Goal: Task Accomplishment & Management: Use online tool/utility

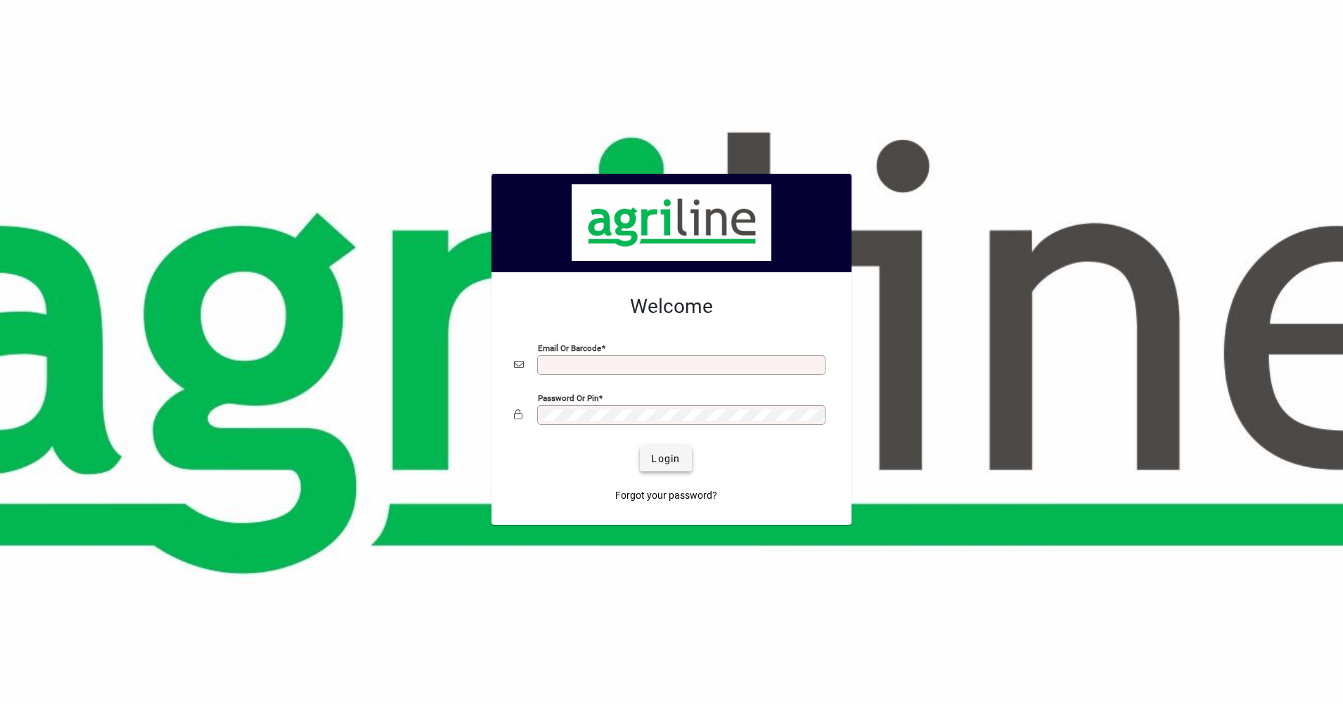
type input "**********"
drag, startPoint x: 649, startPoint y: 454, endPoint x: 653, endPoint y: 444, distance: 11.1
click at [653, 444] on span "submit" at bounding box center [665, 459] width 51 height 34
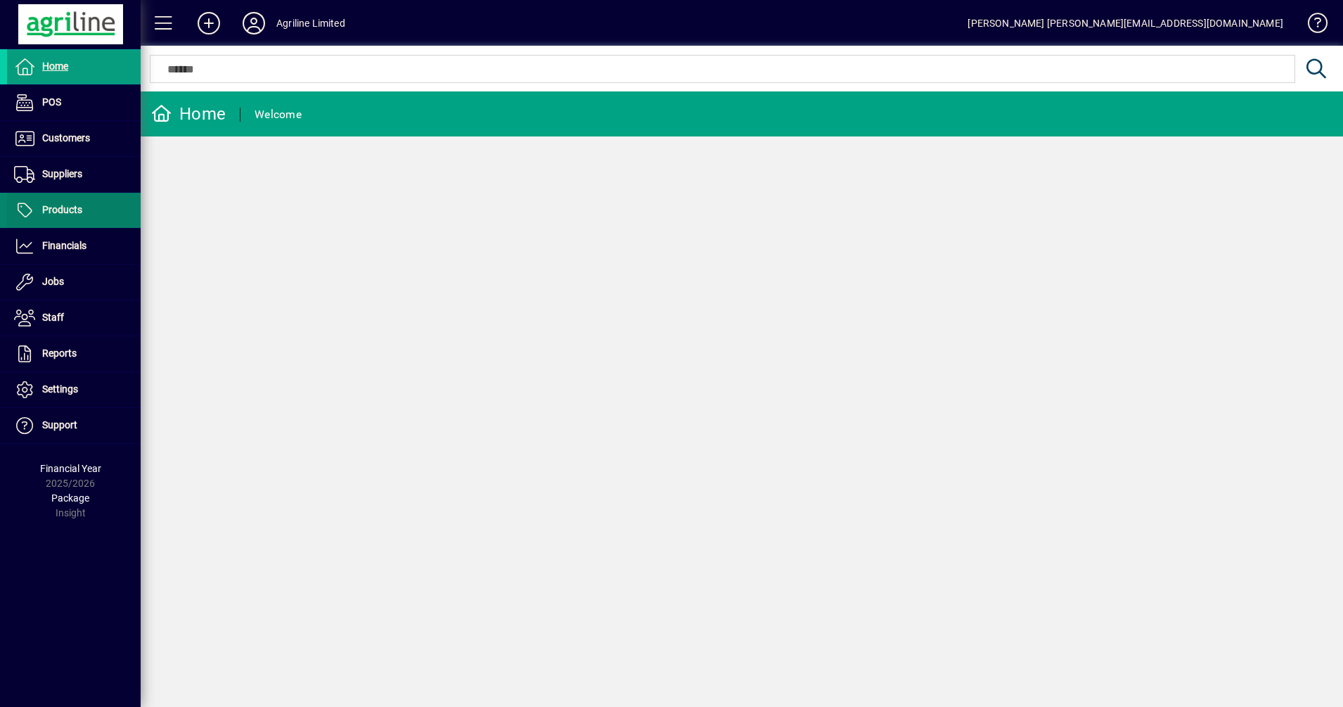
click at [69, 203] on span "Products" at bounding box center [44, 210] width 75 height 17
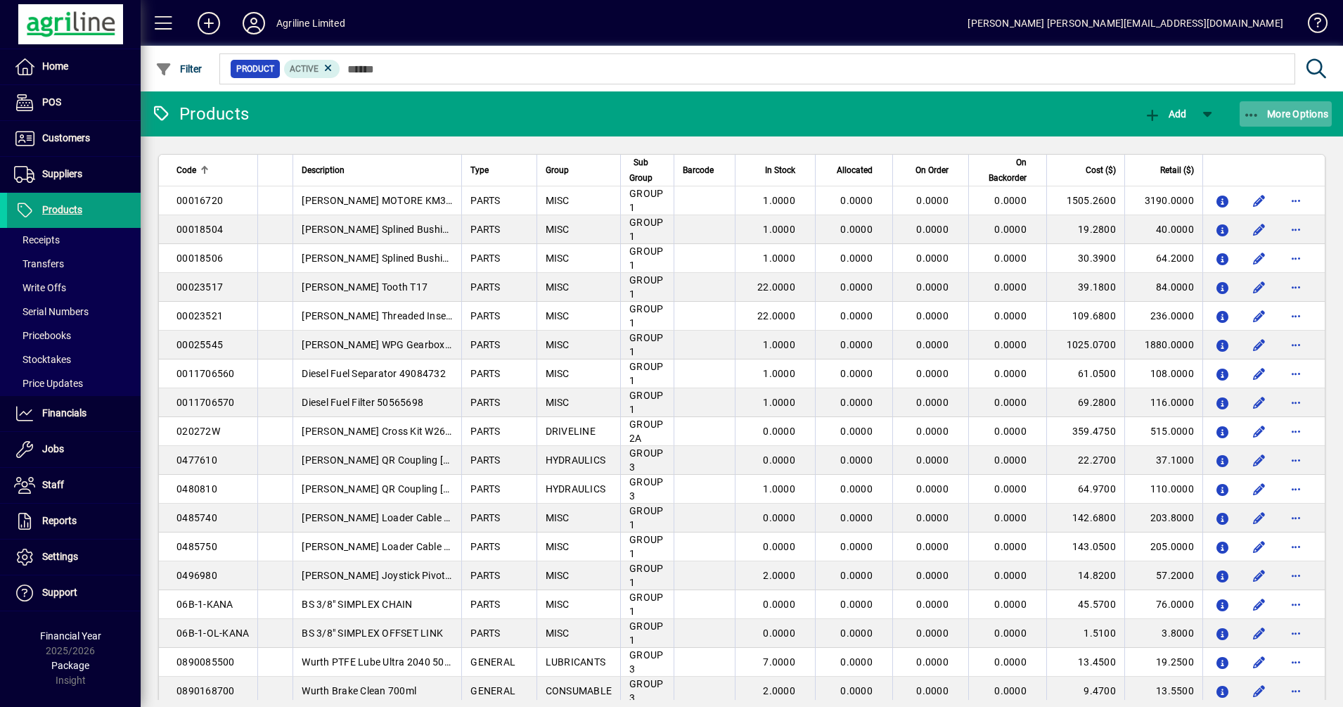
click at [1251, 115] on icon "button" at bounding box center [1252, 115] width 18 height 14
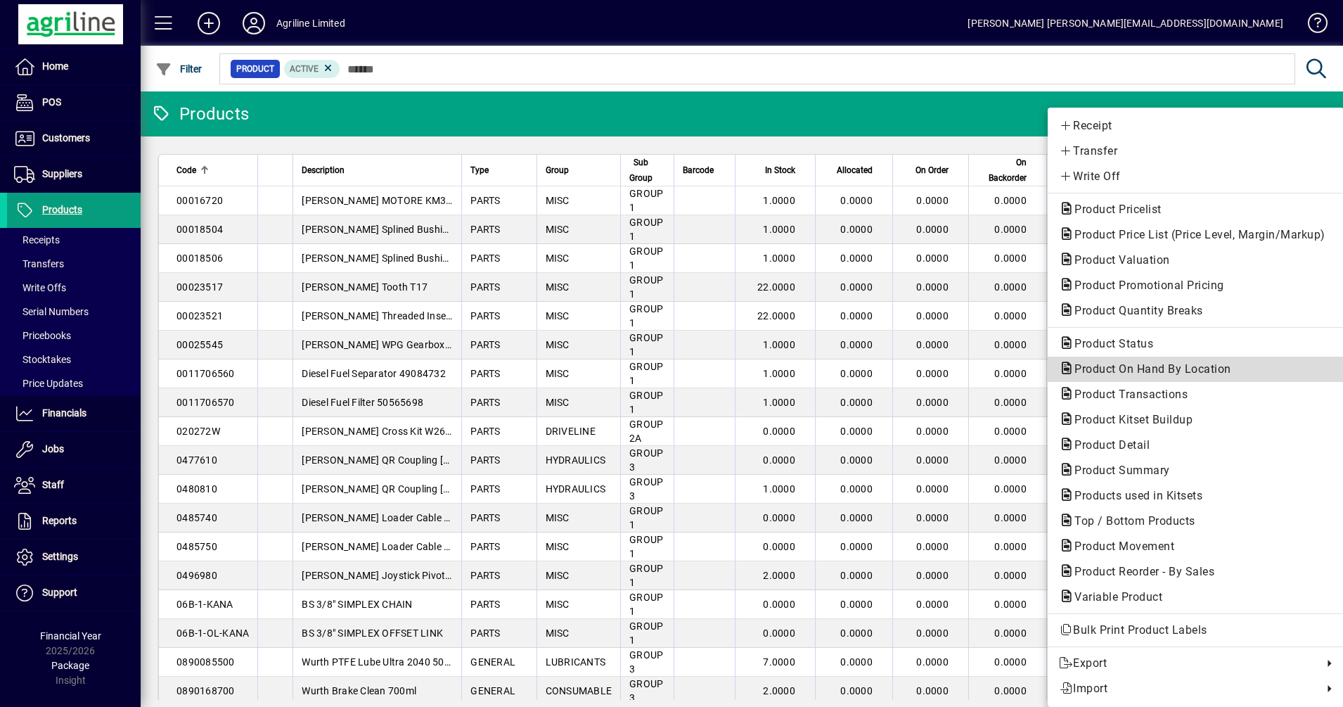
click at [1148, 371] on span "Product On Hand By Location" at bounding box center [1148, 368] width 179 height 13
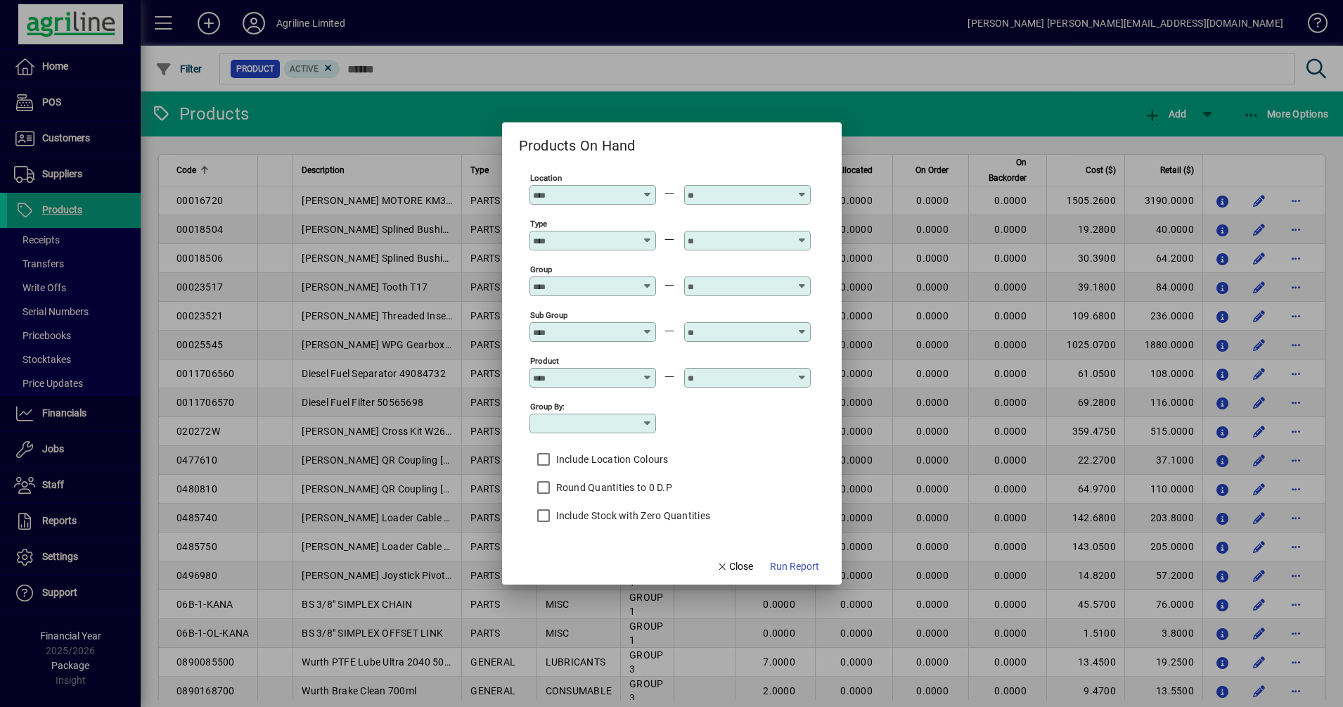
click at [639, 197] on div at bounding box center [594, 194] width 122 height 11
click at [579, 265] on div "Dargaville" at bounding box center [562, 262] width 46 height 15
type input "**********"
click at [776, 191] on input "text" at bounding box center [739, 194] width 103 height 11
click at [729, 266] on div "Dargaville" at bounding box center [717, 262] width 46 height 15
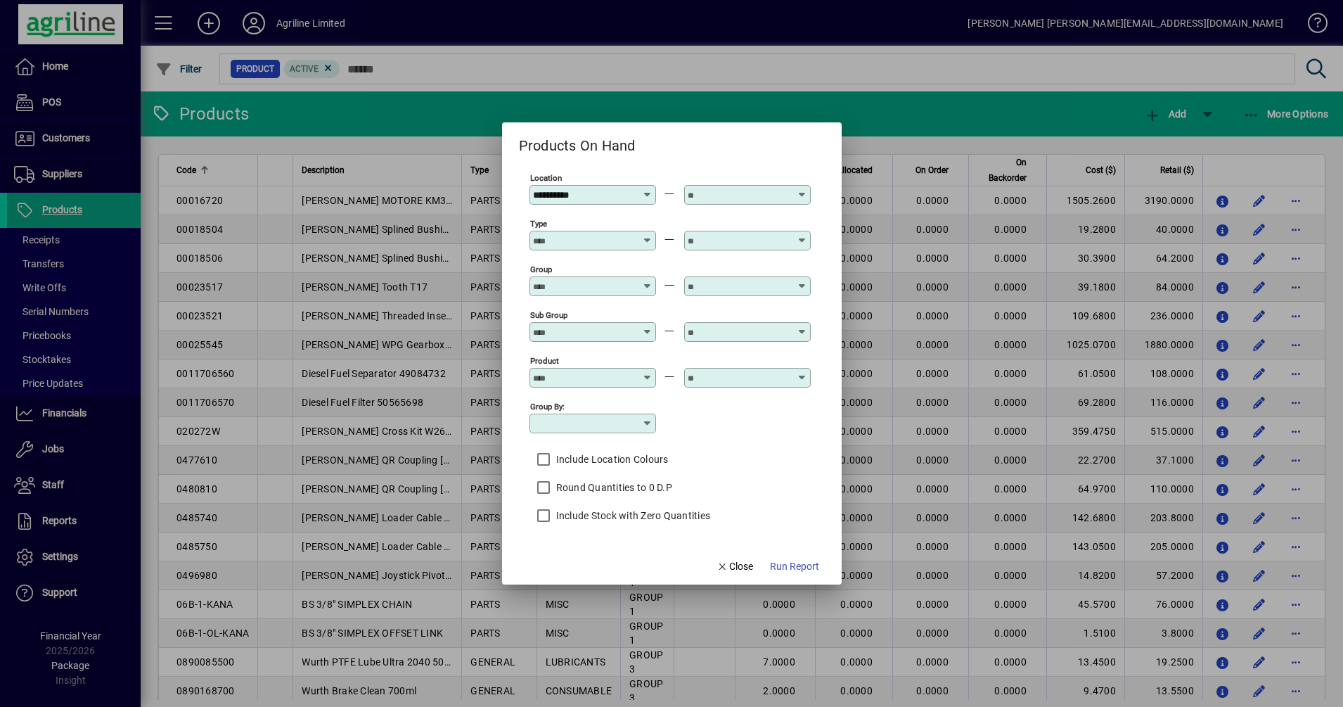
type input "**********"
click at [781, 563] on span "Run Report" at bounding box center [794, 566] width 49 height 15
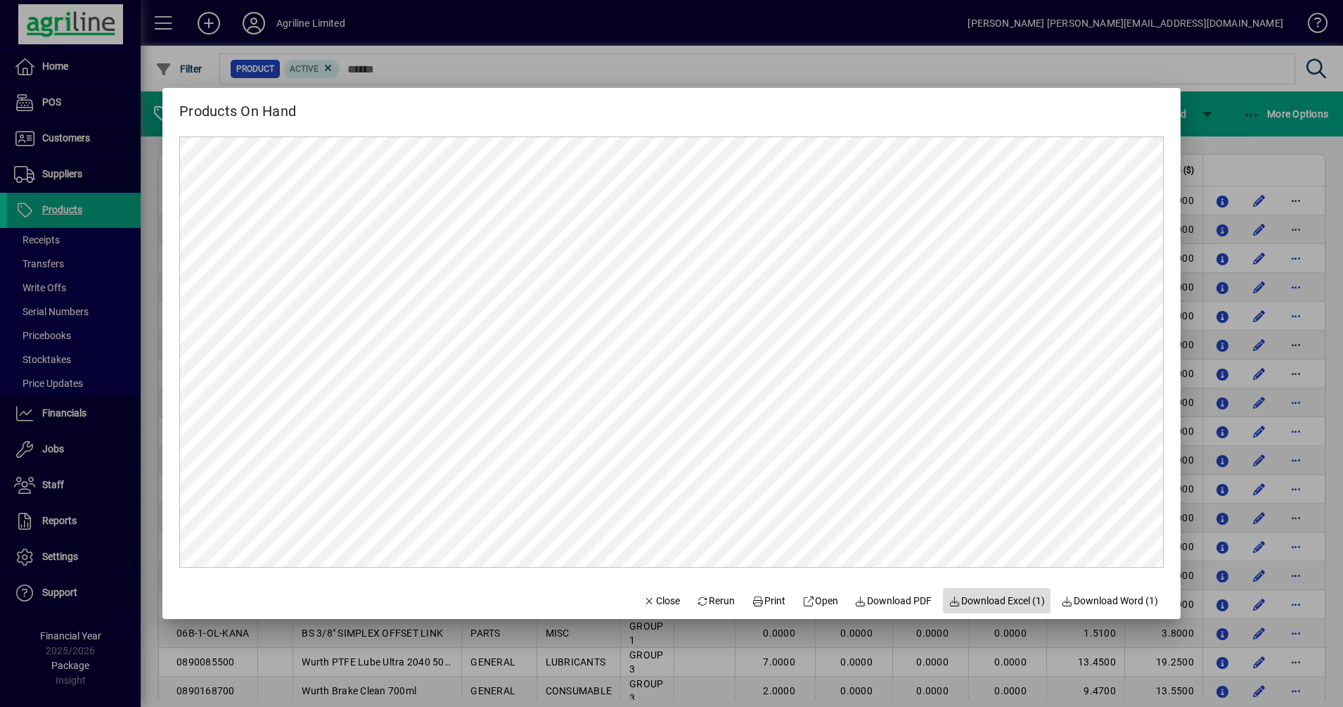
click at [1002, 613] on span "button" at bounding box center [997, 601] width 108 height 34
drag, startPoint x: 907, startPoint y: 34, endPoint x: 887, endPoint y: 83, distance: 53.3
click at [905, 47] on div at bounding box center [671, 353] width 1343 height 707
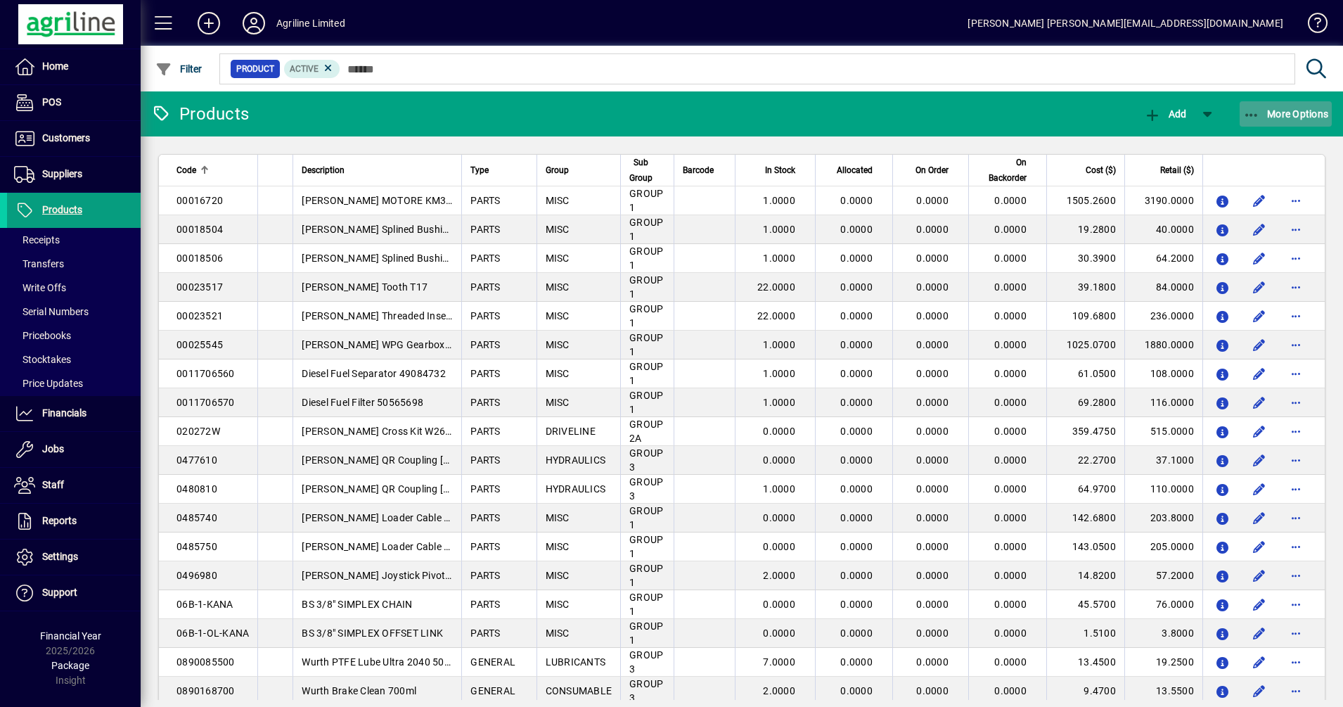
click at [1274, 110] on span "More Options" at bounding box center [1286, 113] width 86 height 11
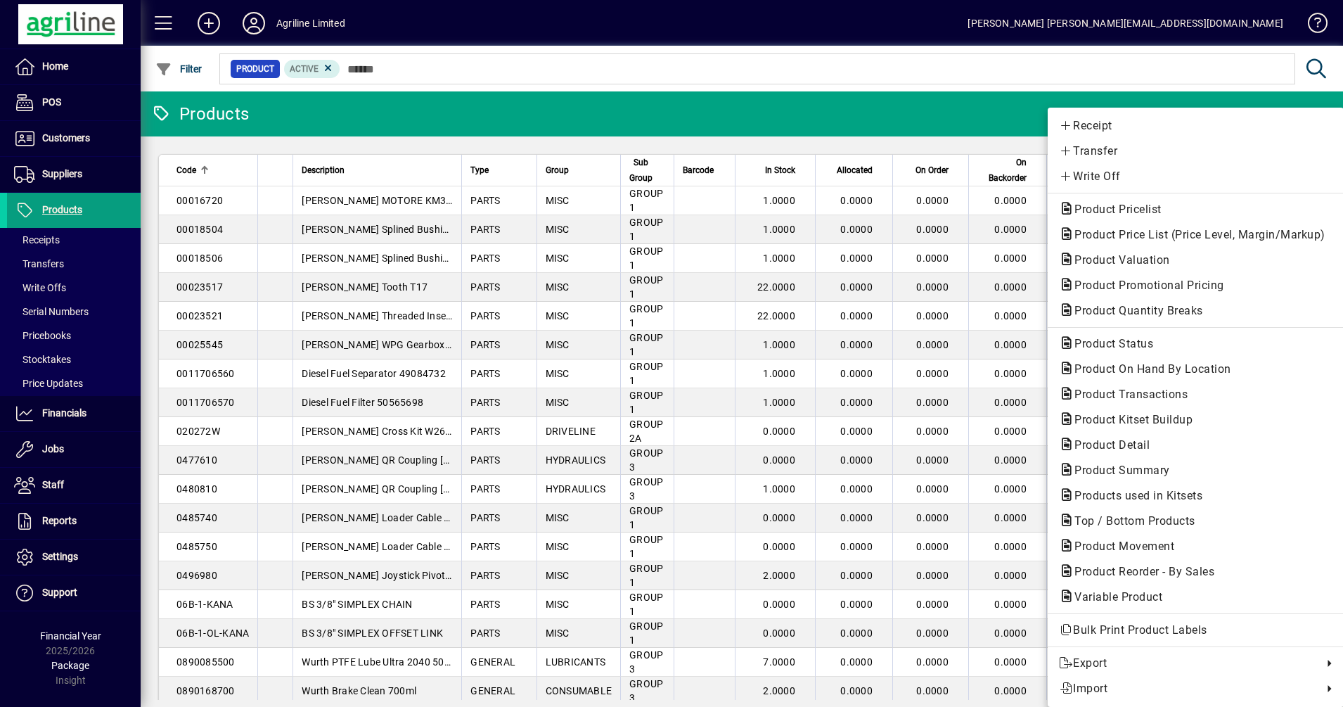
click at [1025, 110] on div at bounding box center [671, 353] width 1343 height 707
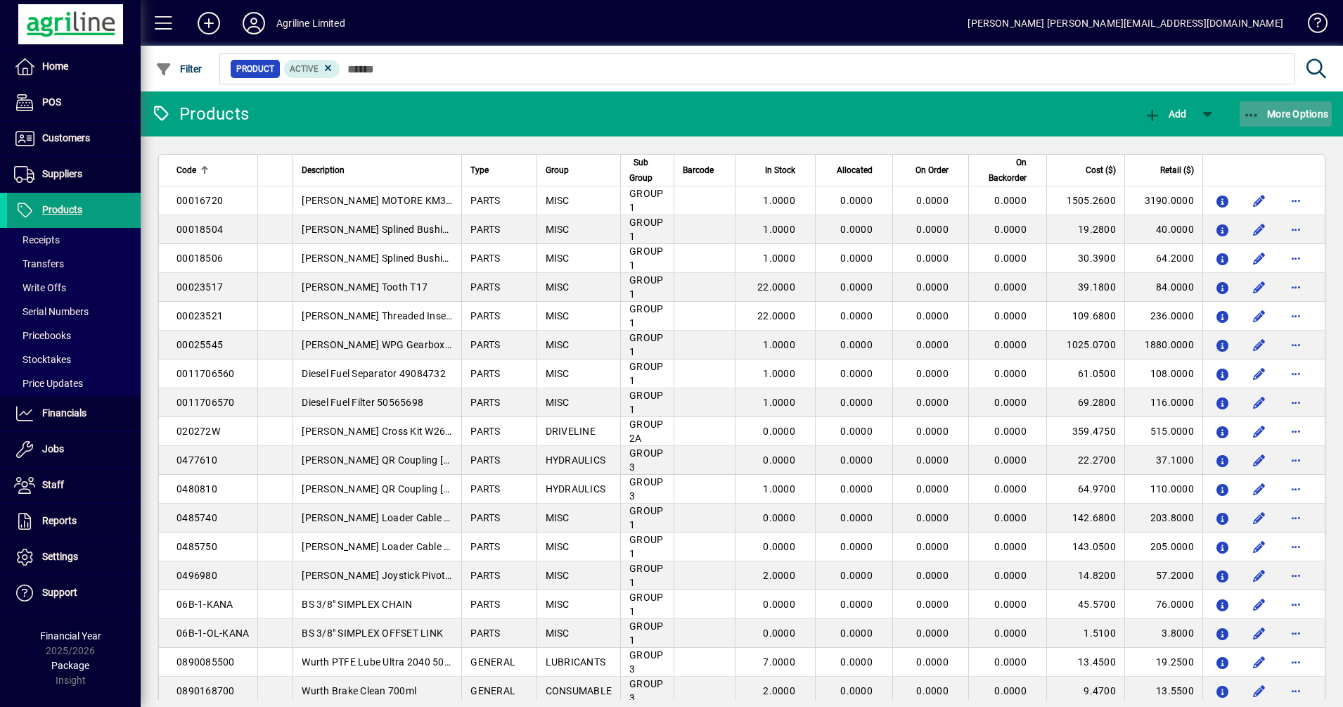
click at [1260, 111] on span "More Options" at bounding box center [1286, 113] width 86 height 11
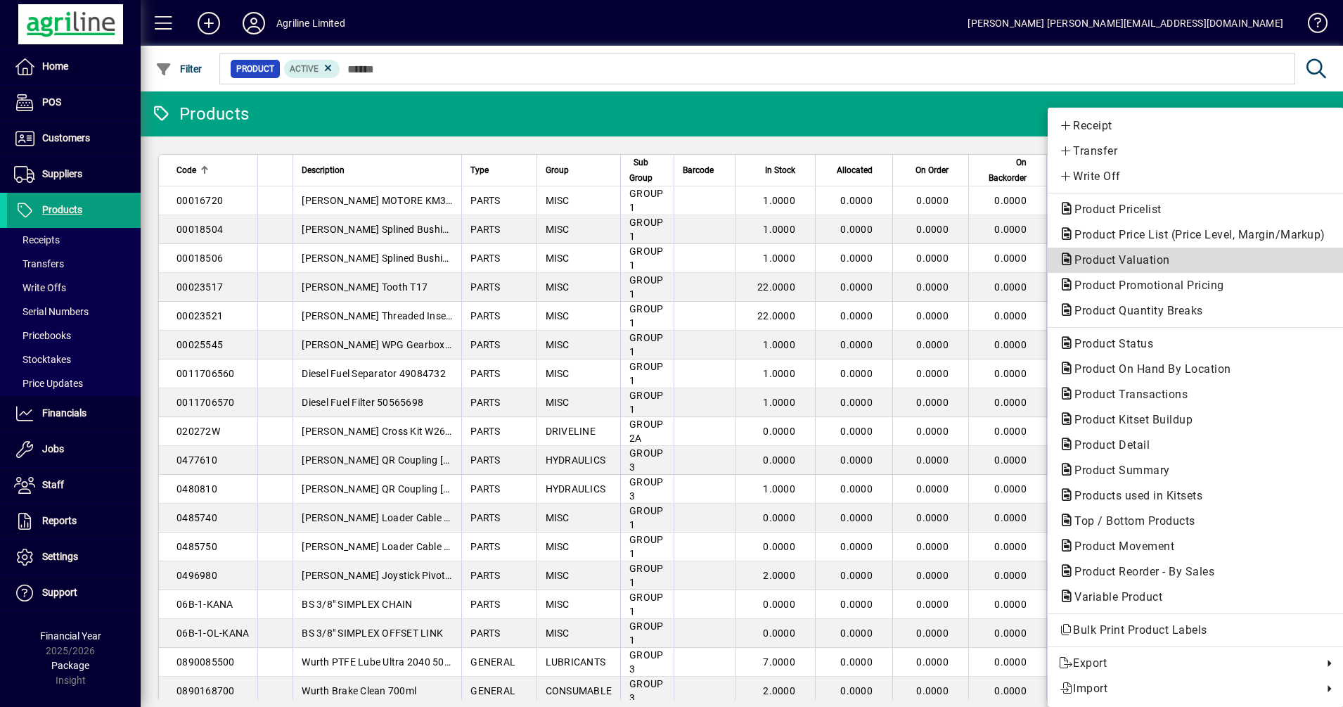
click at [1125, 261] on span "Product Valuation" at bounding box center [1118, 259] width 118 height 13
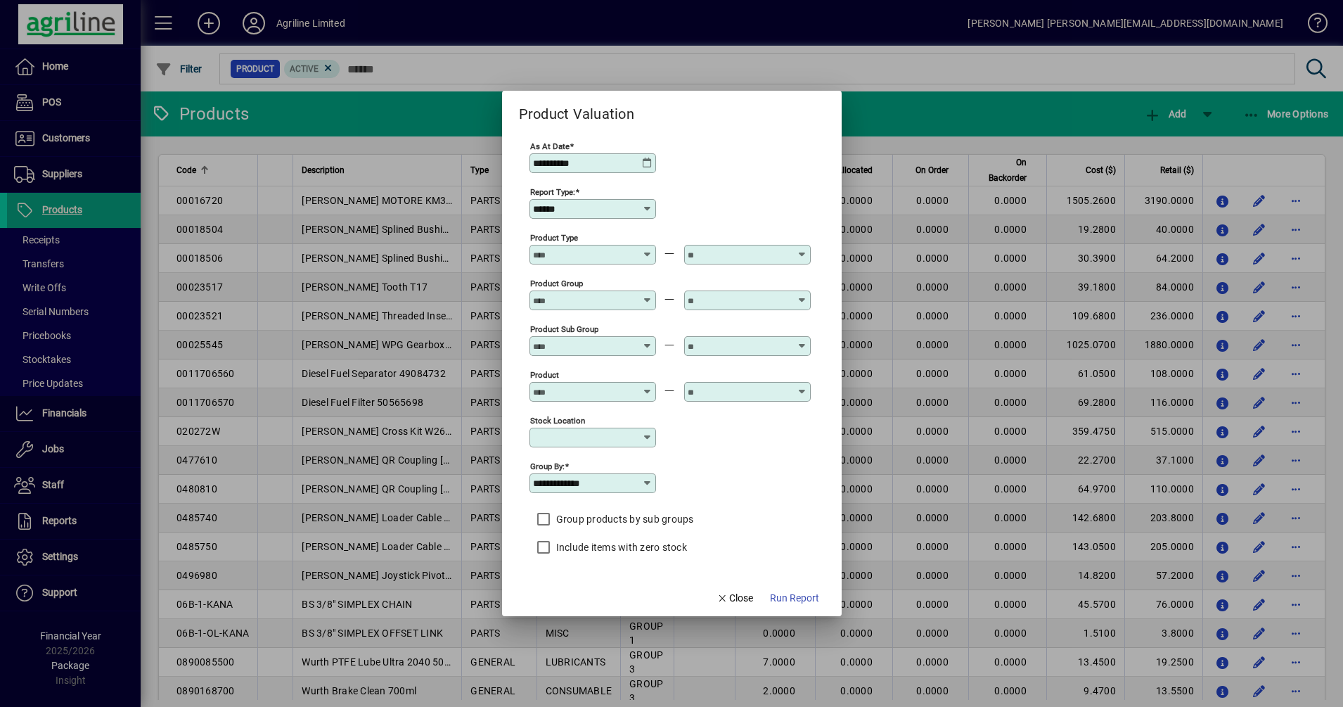
click at [644, 436] on icon at bounding box center [647, 437] width 11 height 11
click at [573, 511] on div "Dargaville" at bounding box center [562, 505] width 46 height 15
type input "**********"
click at [799, 596] on span "Run Report" at bounding box center [794, 598] width 49 height 15
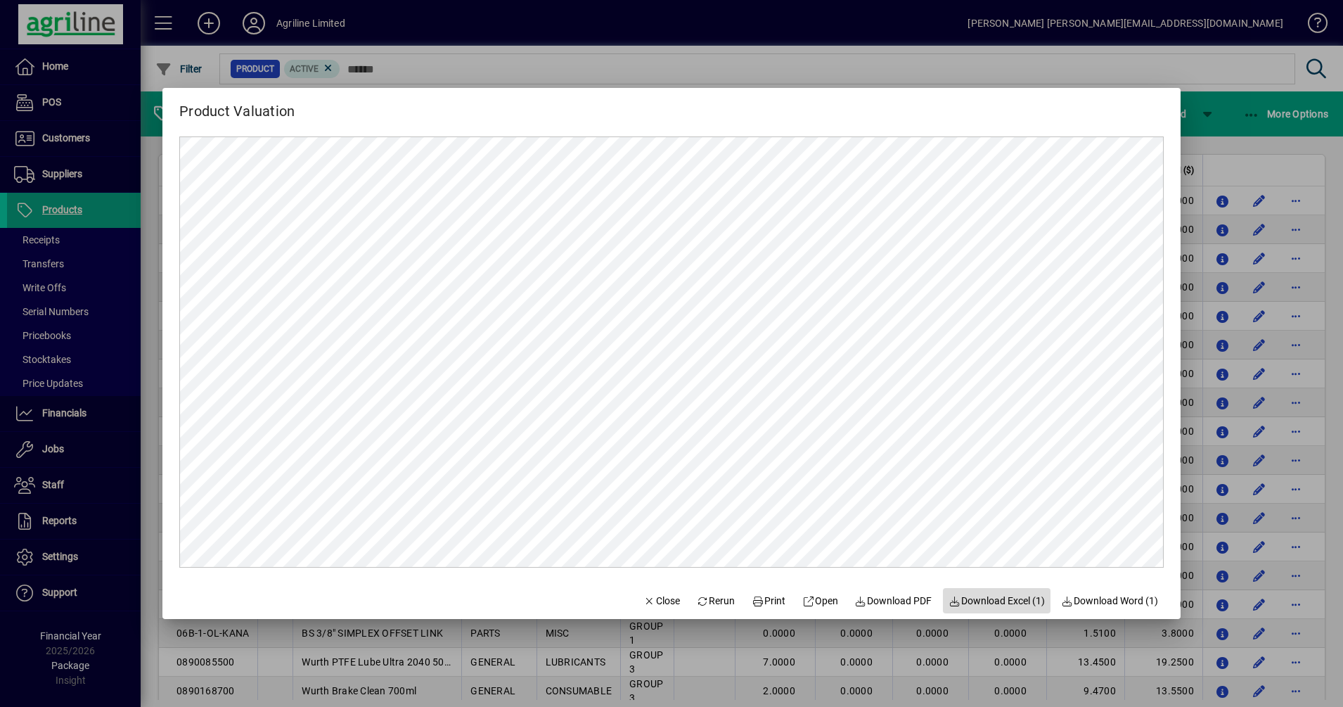
click at [1009, 603] on span "Download Excel (1)" at bounding box center [997, 601] width 96 height 15
